Goal: Navigation & Orientation: Go to known website

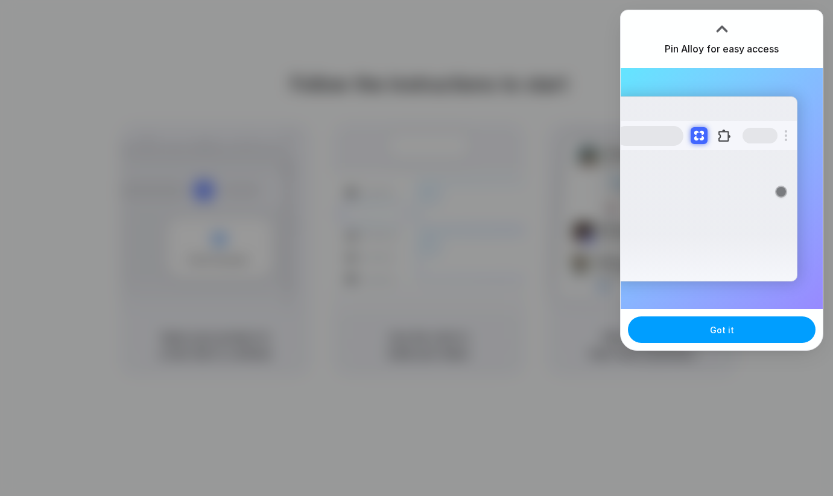
click at [713, 333] on span "Got it" at bounding box center [722, 330] width 24 height 13
